Goal: Information Seeking & Learning: Stay updated

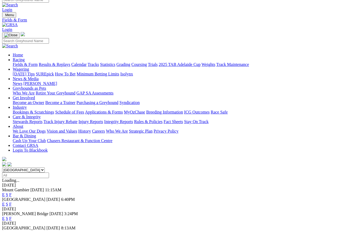
scroll to position [5, 0]
click at [66, 62] on link "Results & Replays" at bounding box center [54, 64] width 31 height 4
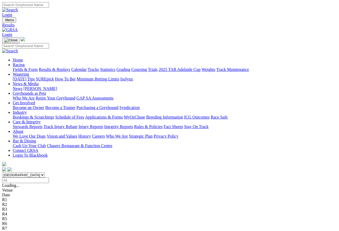
scroll to position [2, 0]
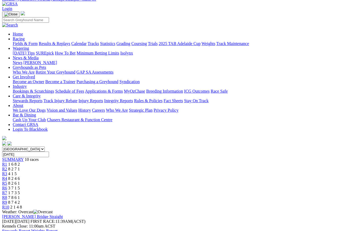
scroll to position [26, 0]
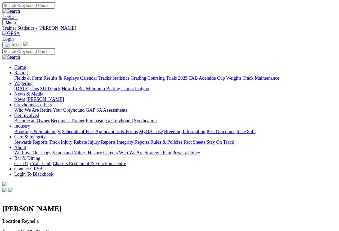
scroll to position [2, 0]
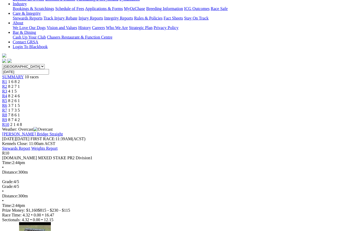
scroll to position [126, 0]
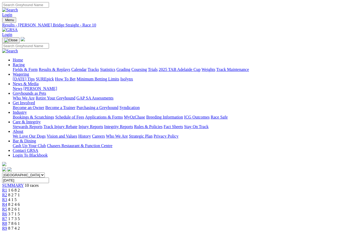
scroll to position [2, 0]
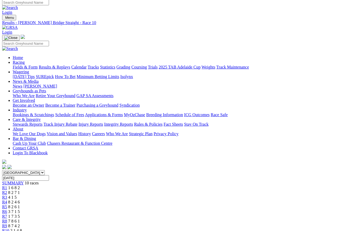
click at [7, 224] on link "R9" at bounding box center [4, 226] width 5 height 4
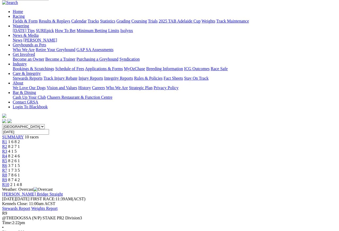
scroll to position [47, 0]
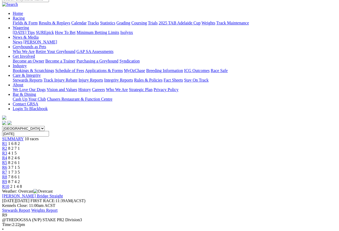
click at [20, 175] on span "7 8 6 1" at bounding box center [14, 177] width 12 height 4
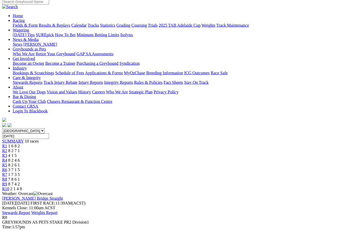
scroll to position [41, 0]
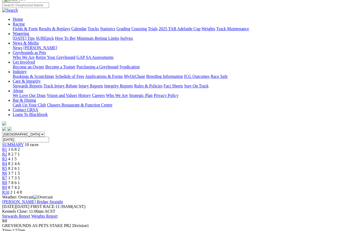
click at [7, 176] on link "R7" at bounding box center [4, 178] width 5 height 4
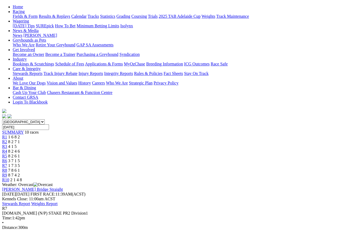
scroll to position [52, 0]
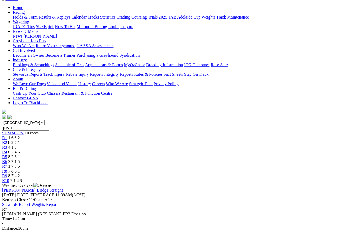
click at [7, 159] on span "R6" at bounding box center [4, 161] width 5 height 4
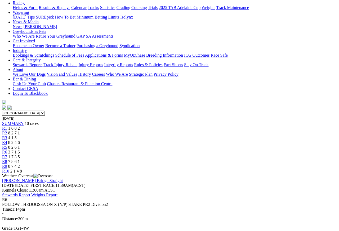
scroll to position [62, 0]
click at [7, 145] on span "R5" at bounding box center [4, 147] width 5 height 4
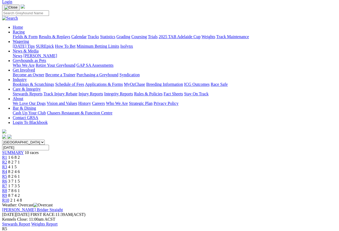
scroll to position [33, 0]
click at [7, 170] on span "R4" at bounding box center [4, 172] width 5 height 4
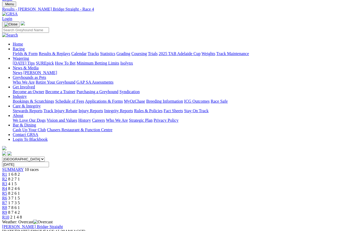
scroll to position [7, 0]
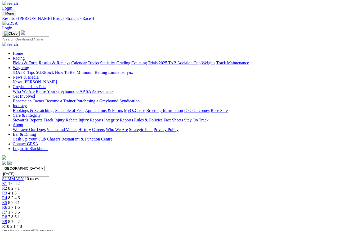
click at [7, 191] on span "R3" at bounding box center [4, 193] width 5 height 4
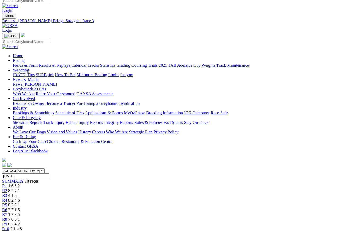
scroll to position [4, 0]
click at [20, 188] on span "8 2 7 1" at bounding box center [14, 190] width 12 height 4
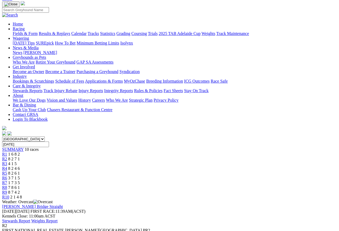
scroll to position [36, 0]
click at [7, 152] on link "R1" at bounding box center [4, 154] width 5 height 4
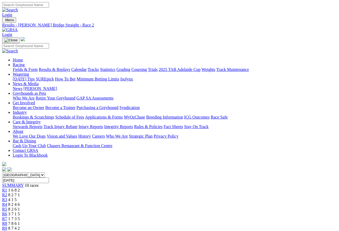
scroll to position [2, 0]
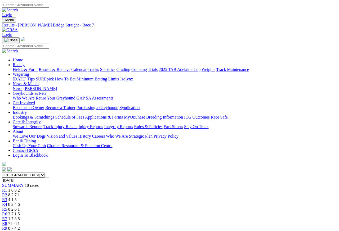
scroll to position [2, 0]
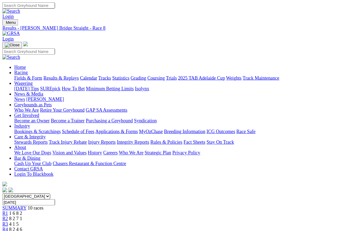
scroll to position [16, 0]
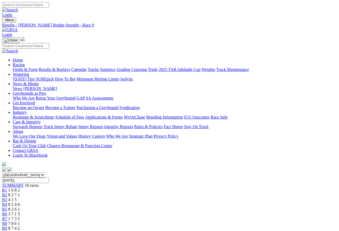
scroll to position [2, 0]
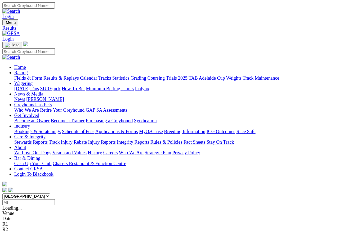
scroll to position [2, 0]
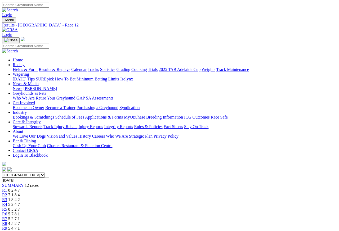
scroll to position [2, 0]
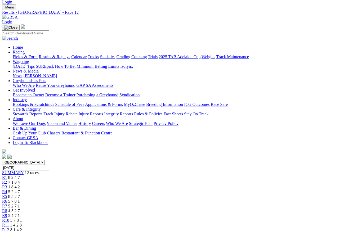
scroll to position [12, 0]
click at [9, 223] on span "R11" at bounding box center [5, 225] width 7 height 4
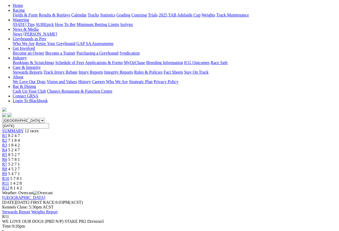
scroll to position [54, 0]
click at [9, 176] on span "R10" at bounding box center [5, 178] width 7 height 4
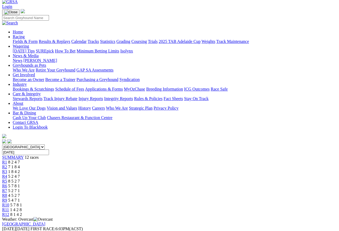
scroll to position [28, 0]
click at [7, 198] on span "R9" at bounding box center [4, 200] width 5 height 4
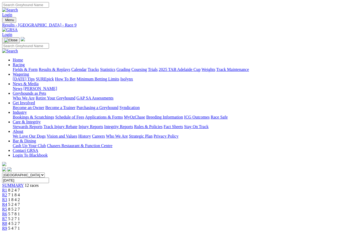
scroll to position [2, 0]
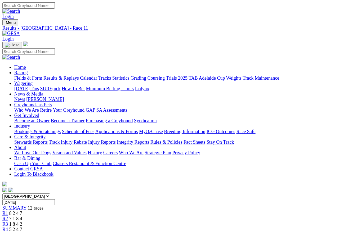
scroll to position [2, 0]
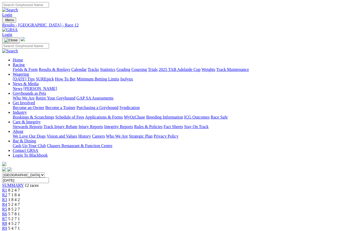
scroll to position [2, 0]
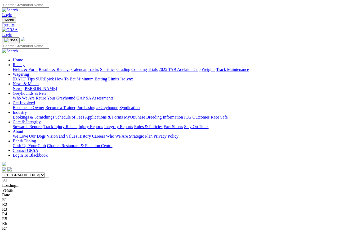
scroll to position [2, 0]
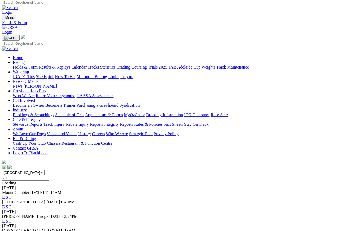
scroll to position [2, 0]
click at [12, 231] on link "F" at bounding box center [10, 235] width 2 height 4
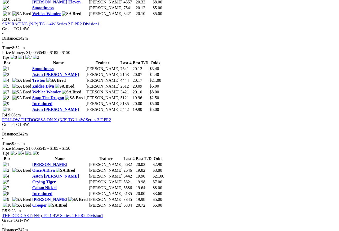
scroll to position [445, 0]
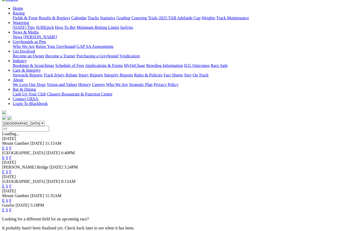
scroll to position [52, 0]
click at [12, 198] on link "F" at bounding box center [10, 200] width 2 height 4
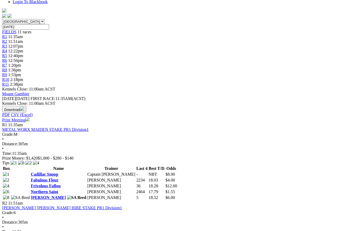
scroll to position [154, 0]
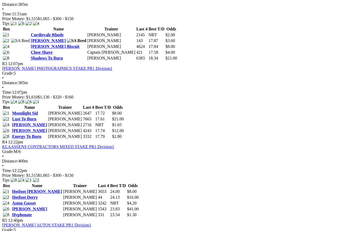
scroll to position [370, 0]
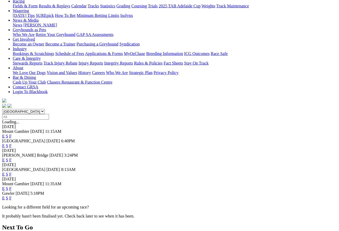
scroll to position [64, 0]
click at [12, 196] on link "F" at bounding box center [10, 198] width 2 height 4
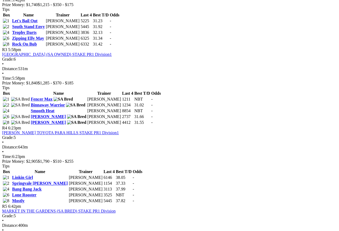
scroll to position [384, 0]
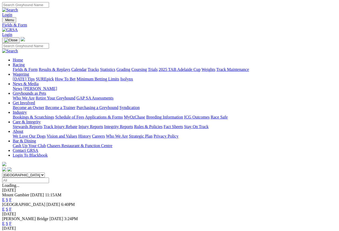
scroll to position [2, 0]
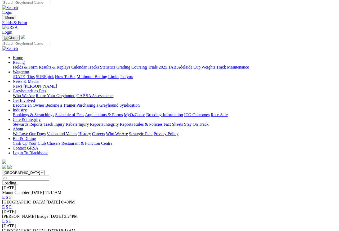
click at [41, 117] on link "Care & Integrity" at bounding box center [27, 119] width 28 height 4
click at [133, 122] on link "Integrity Reports" at bounding box center [118, 124] width 29 height 4
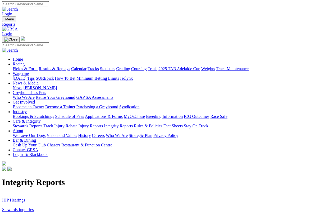
scroll to position [1, 0]
click at [16, 198] on link "IHP Hearings" at bounding box center [13, 200] width 23 height 4
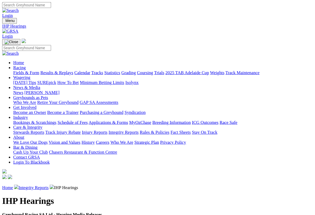
scroll to position [1, 0]
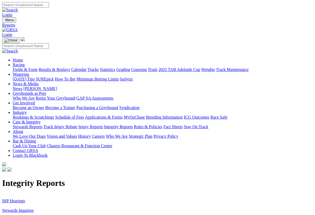
scroll to position [1, 0]
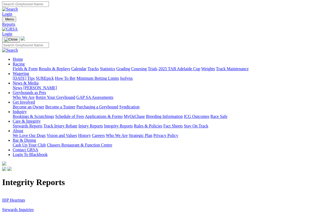
click at [18, 207] on link "Stewards Inquiries" at bounding box center [18, 209] width 32 height 4
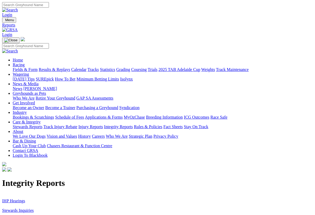
scroll to position [1, 0]
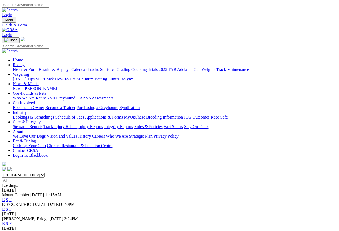
scroll to position [2, 0]
